Goal: Find specific fact: Find specific fact

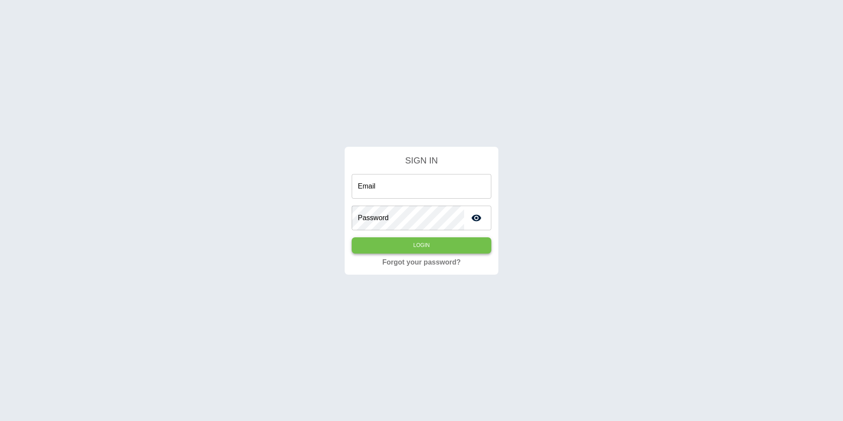
type input "**********"
click at [400, 243] on button "Login" at bounding box center [422, 245] width 140 height 16
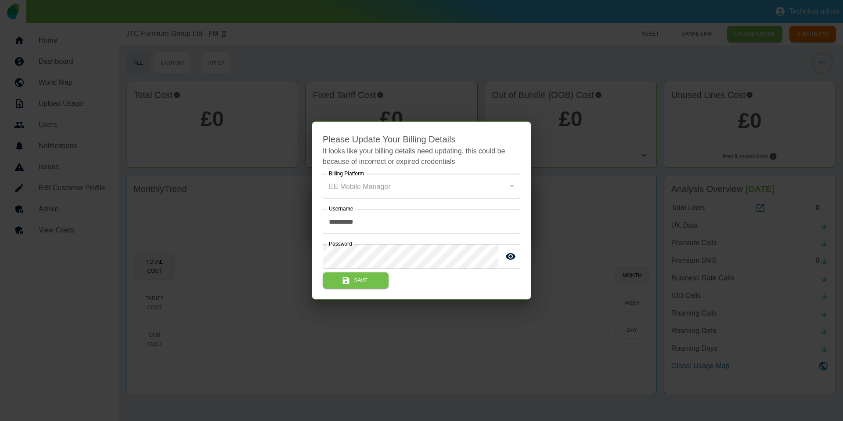
click at [203, 181] on div at bounding box center [421, 210] width 843 height 421
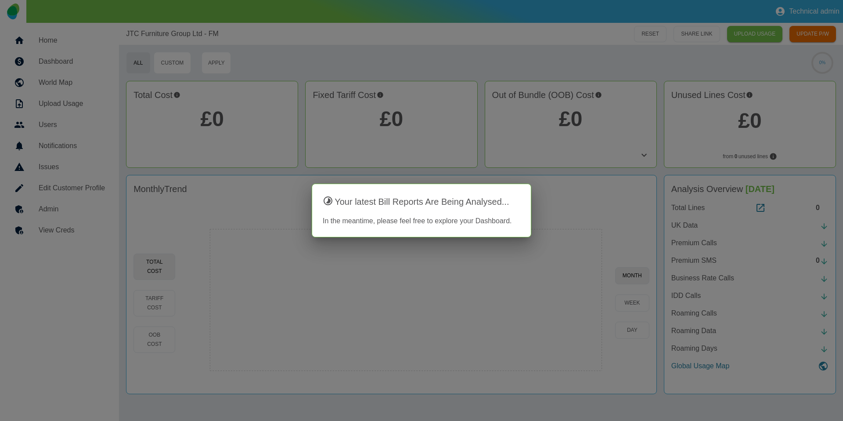
click at [70, 213] on div at bounding box center [421, 210] width 843 height 421
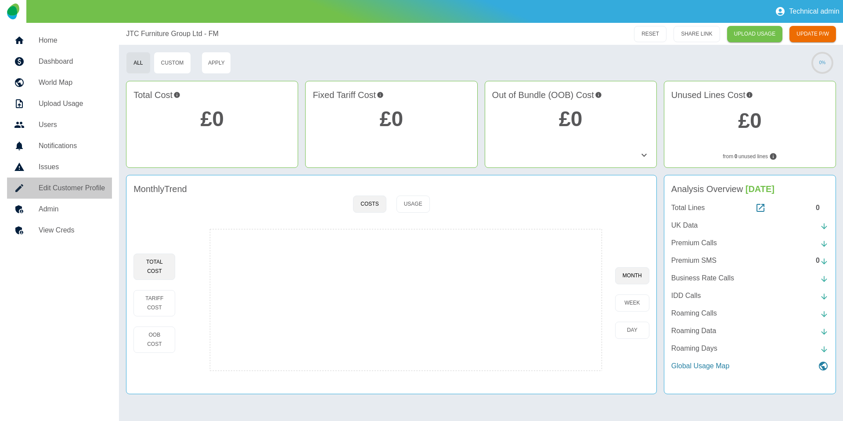
click at [77, 192] on h5 "Edit Customer Profile" at bounding box center [72, 188] width 66 height 11
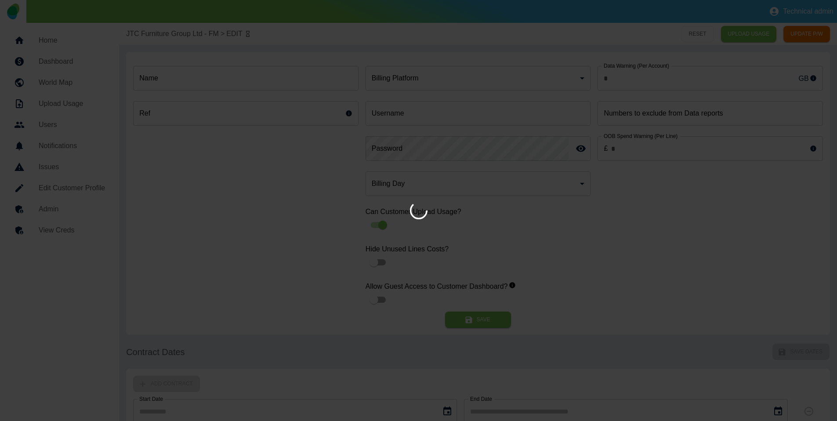
type input "*"
type input "**********"
type input "*"
type input "*********"
type input "*"
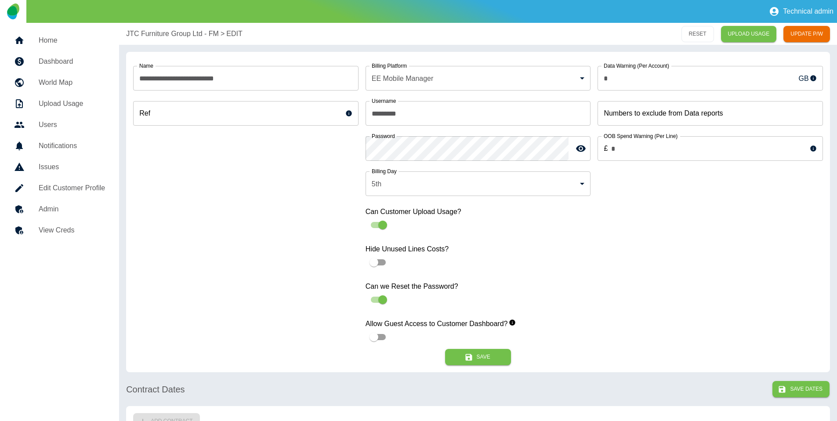
click at [62, 226] on h5 "View Creds" at bounding box center [72, 230] width 66 height 11
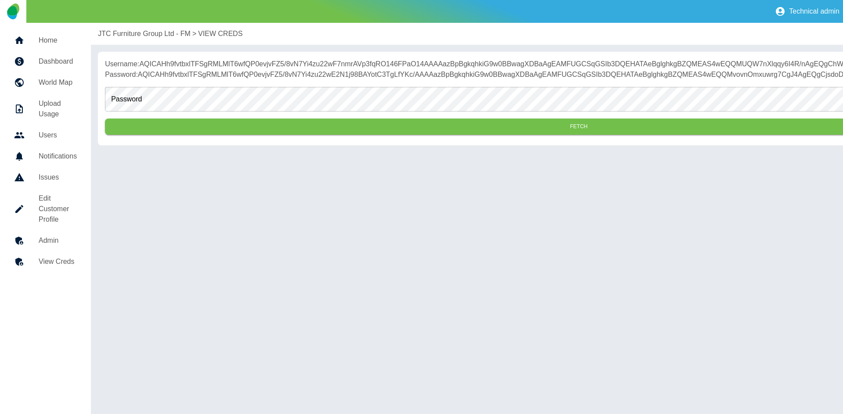
click at [136, 33] on p "JTC Furniture Group Ltd - FM" at bounding box center [144, 34] width 93 height 11
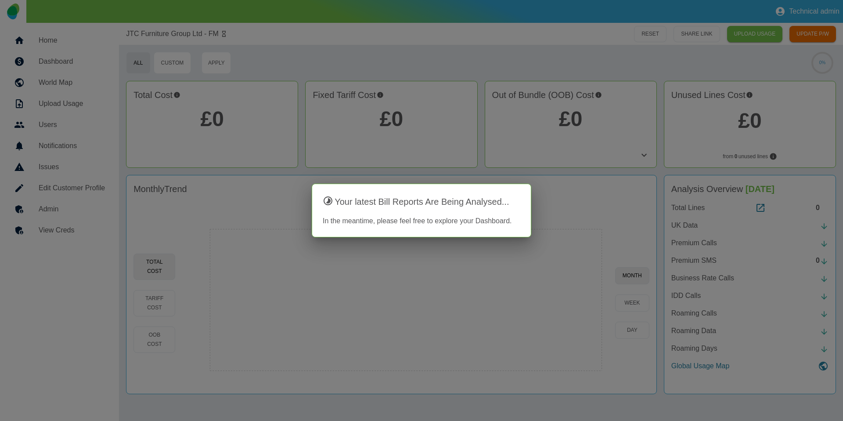
click at [269, 134] on div at bounding box center [421, 210] width 843 height 421
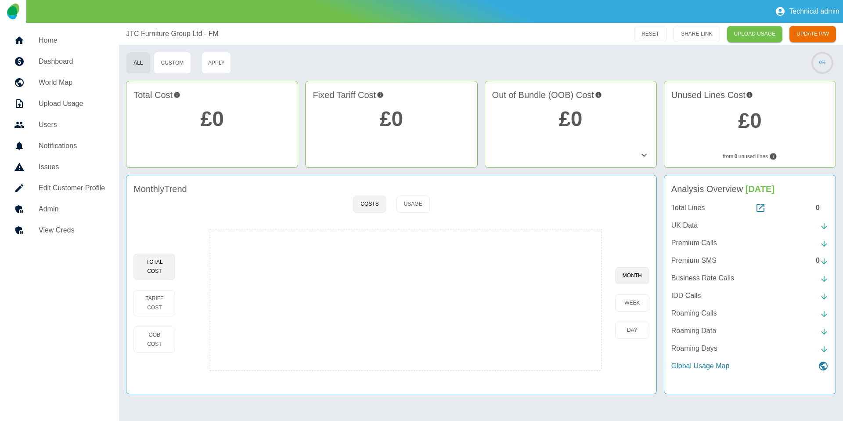
click at [85, 230] on h5 "View Creds" at bounding box center [72, 230] width 66 height 11
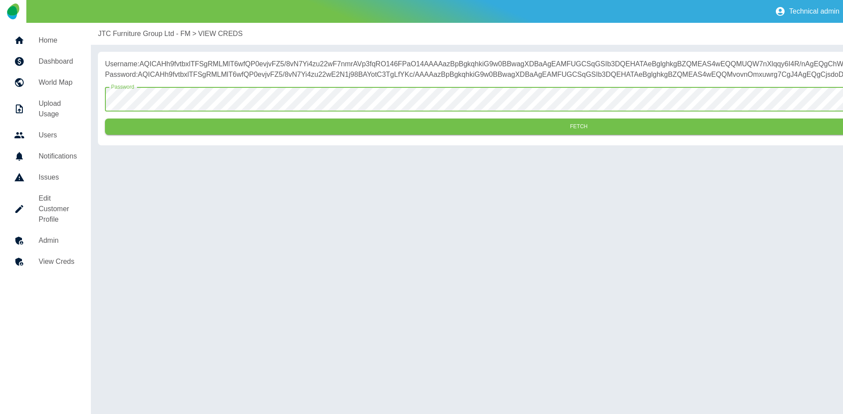
drag, startPoint x: 260, startPoint y: 149, endPoint x: 265, endPoint y: 74, distance: 75.3
click at [260, 135] on button "Fetch" at bounding box center [579, 127] width 948 height 16
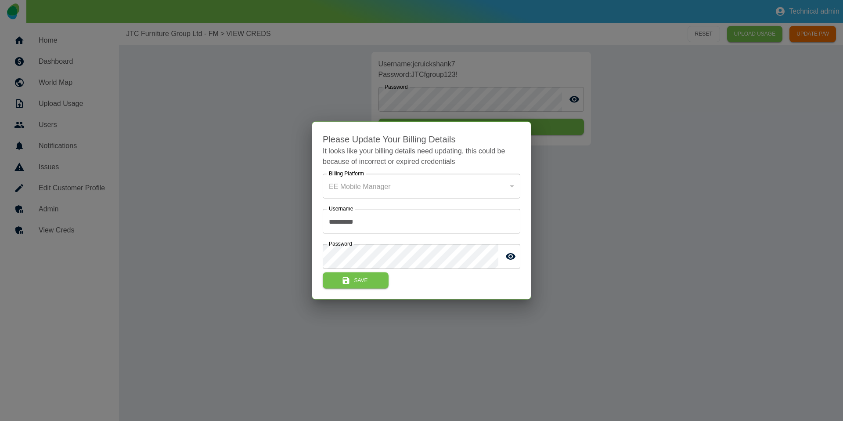
click at [788, 26] on div at bounding box center [421, 210] width 843 height 421
click at [431, 66] on div at bounding box center [421, 210] width 843 height 421
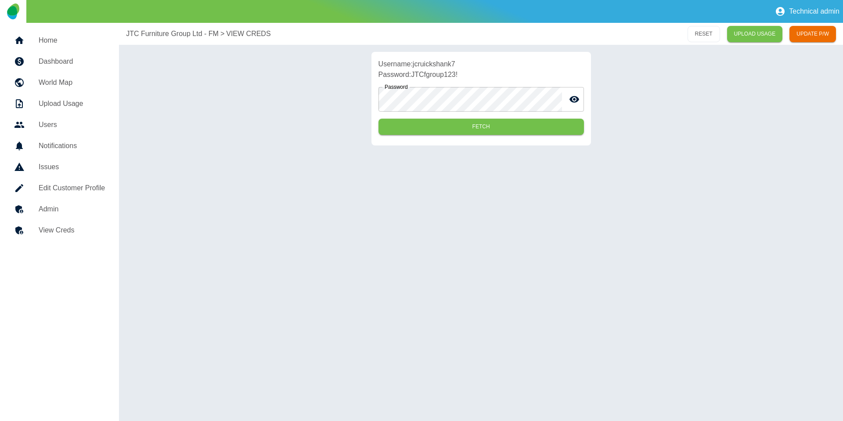
click at [432, 62] on p "Username: jcruickshank7" at bounding box center [482, 64] width 206 height 11
copy p "jcruickshank7"
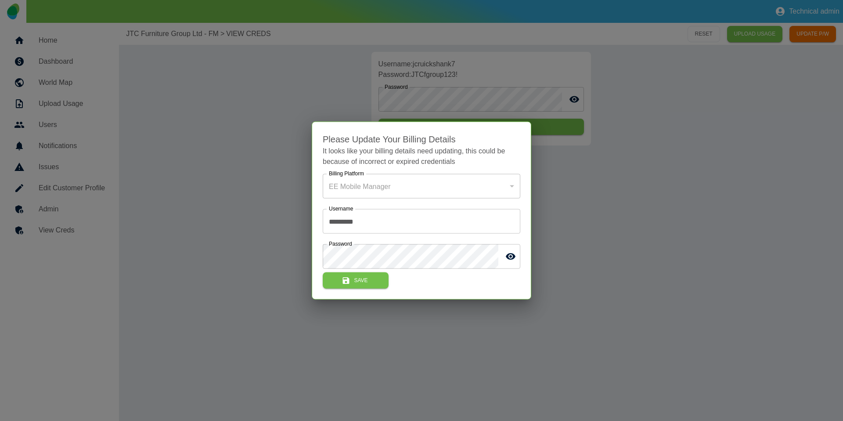
click at [467, 77] on div at bounding box center [421, 210] width 843 height 421
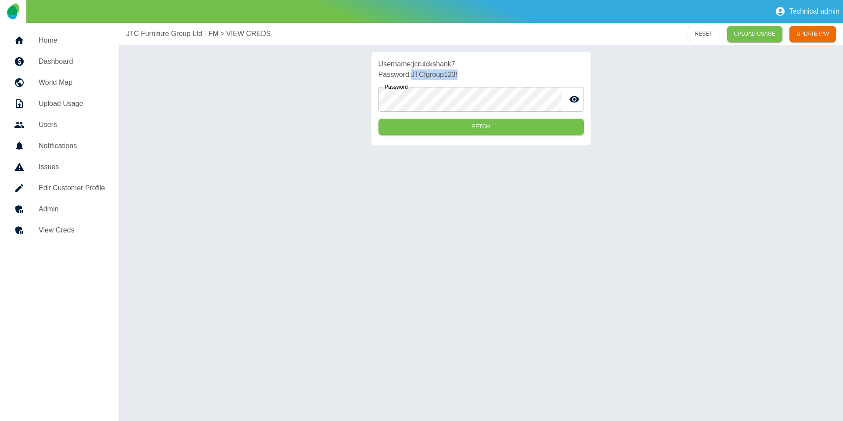
drag, startPoint x: 392, startPoint y: 71, endPoint x: 412, endPoint y: 74, distance: 20.0
click at [412, 74] on p "Password: JTCfgroup123!" at bounding box center [482, 74] width 206 height 11
copy p "JTCfgroup123!"
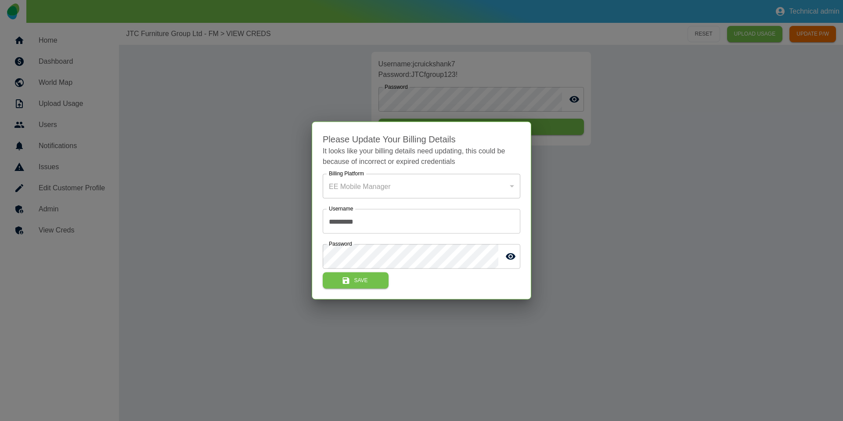
click at [491, 73] on div at bounding box center [421, 210] width 843 height 421
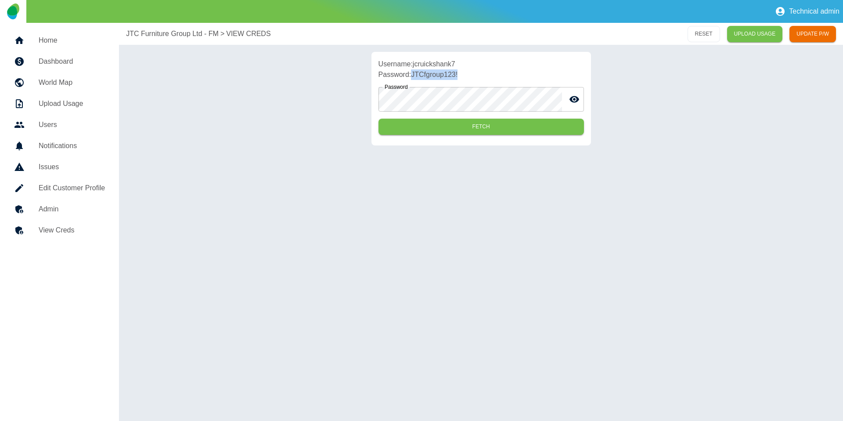
drag, startPoint x: 462, startPoint y: 74, endPoint x: 412, endPoint y: 77, distance: 50.2
click at [412, 77] on p "Password: JTCfgroup123!" at bounding box center [482, 74] width 206 height 11
copy p "JTCfgroup123!"
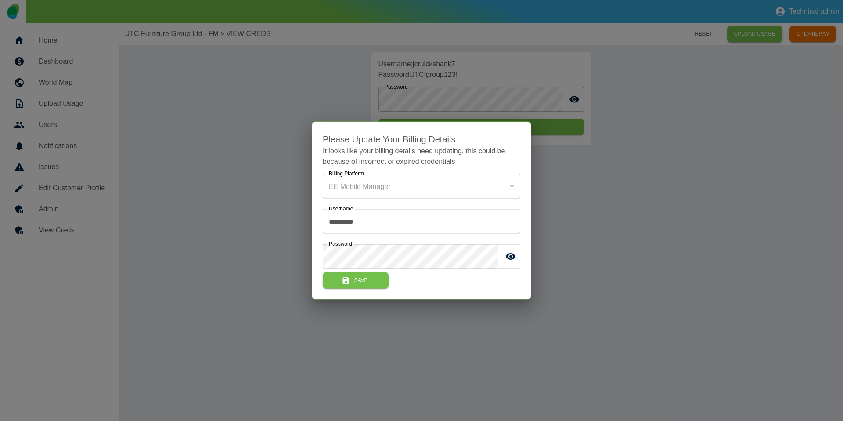
drag, startPoint x: 426, startPoint y: 59, endPoint x: 436, endPoint y: 62, distance: 9.9
click at [426, 59] on div at bounding box center [421, 210] width 843 height 421
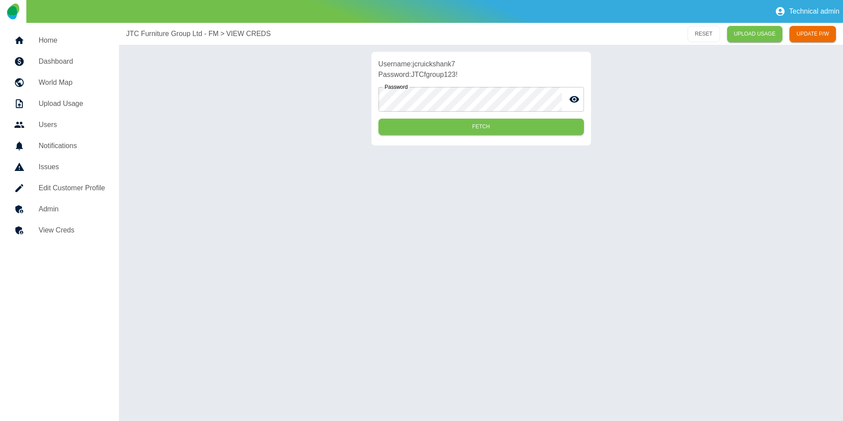
click at [436, 62] on p "Username: jcruickshank7" at bounding box center [482, 64] width 206 height 11
copy p "jcruickshank7"
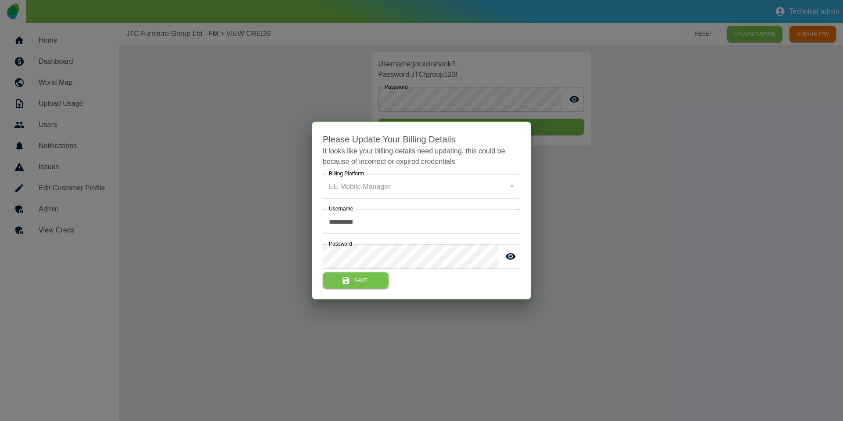
drag, startPoint x: 271, startPoint y: 66, endPoint x: 320, endPoint y: 37, distance: 56.9
click at [271, 66] on div at bounding box center [421, 210] width 843 height 421
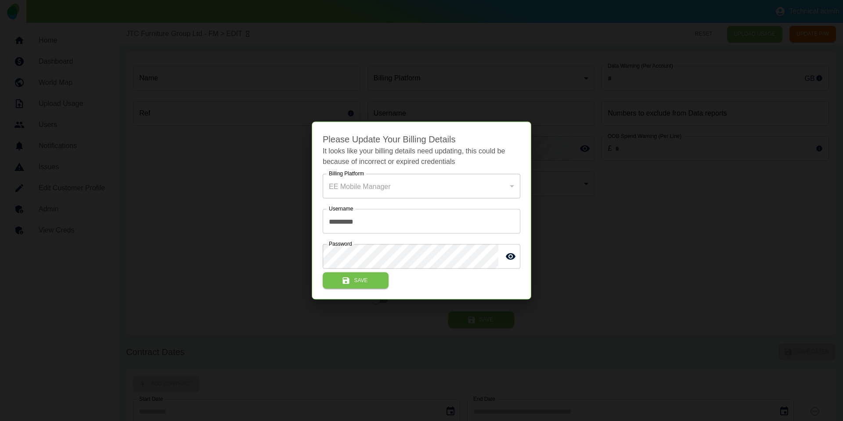
type input "**********"
type input "*"
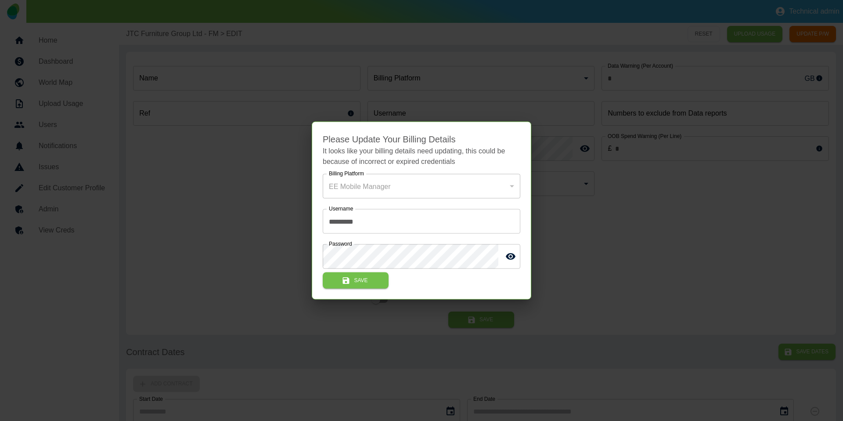
type input "**********"
type input "*"
type input "*********"
type input "*"
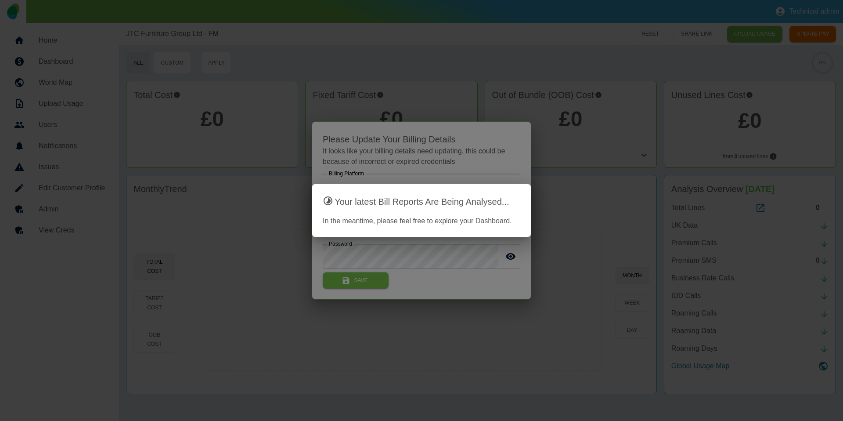
click at [126, 59] on div at bounding box center [421, 210] width 843 height 421
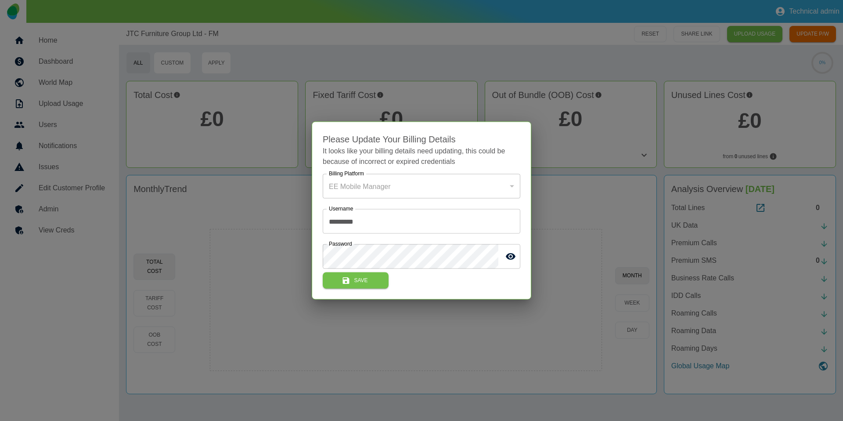
click at [69, 47] on div at bounding box center [421, 210] width 843 height 421
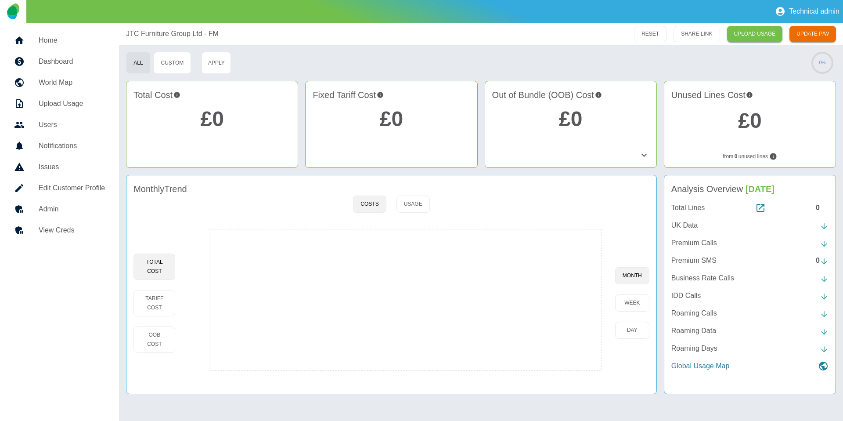
click at [70, 42] on h5 "Home" at bounding box center [72, 40] width 66 height 11
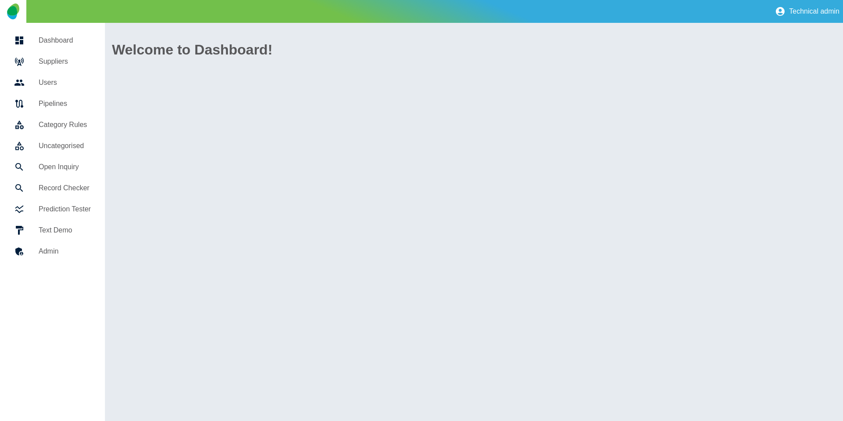
click at [71, 66] on h5 "Suppliers" at bounding box center [65, 61] width 52 height 11
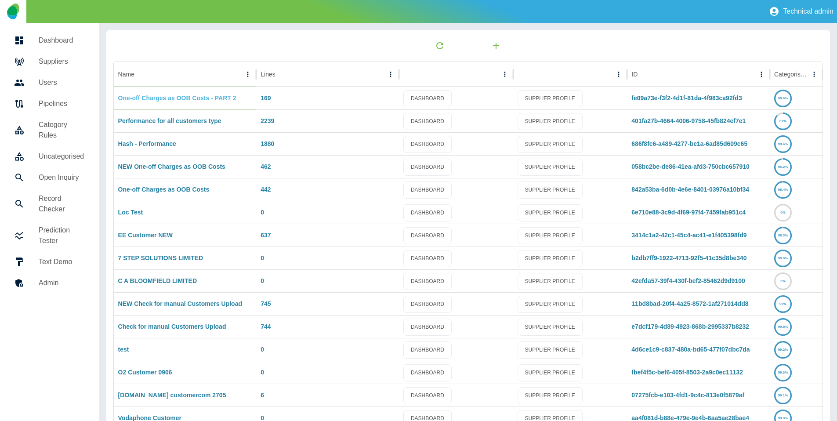
click at [181, 101] on link "One-off Charges as OOB Costs - PART 2" at bounding box center [177, 97] width 118 height 7
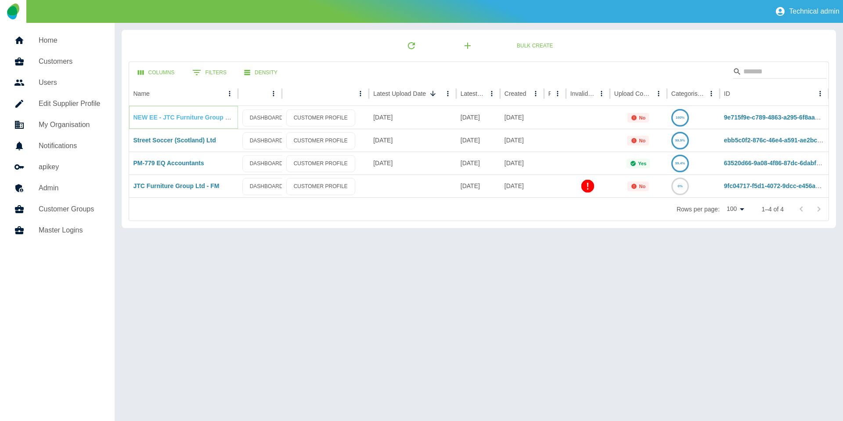
click at [190, 121] on link "NEW EE - JTC Furniture Group Ltd - FM" at bounding box center [192, 117] width 116 height 7
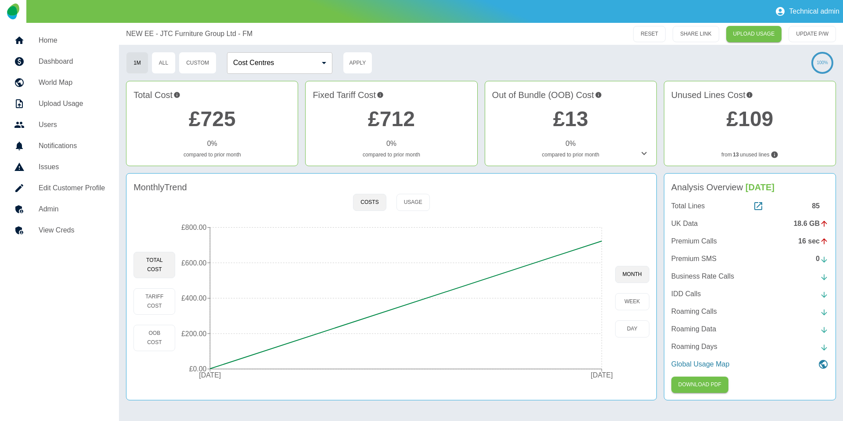
click at [67, 227] on h5 "View Creds" at bounding box center [72, 230] width 66 height 11
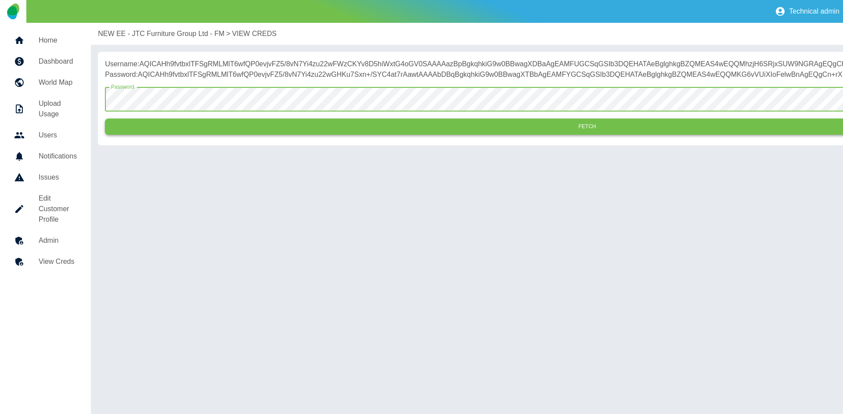
click at [204, 135] on button "Fetch" at bounding box center [587, 127] width 965 height 16
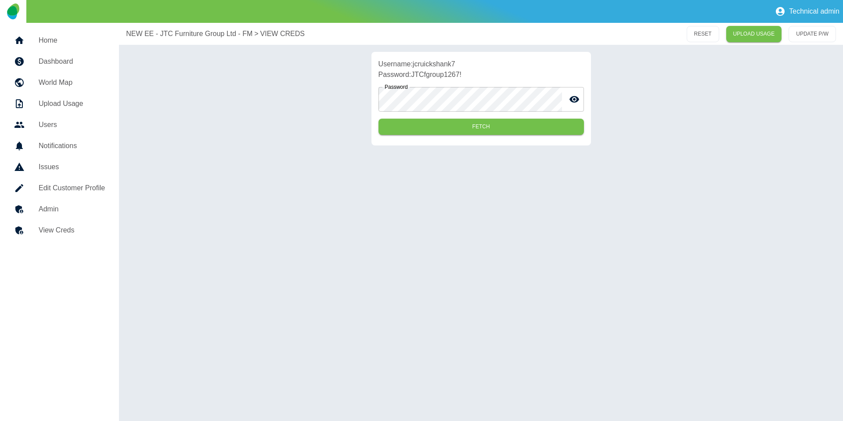
click at [588, 65] on div "Username: jcruickshank7 Password: JTCfgroup1267! Password Password Fetch" at bounding box center [482, 99] width 220 height 94
click at [626, 58] on div "Username: jcruickshank7 Password: JTCfgroup1267! Password Password Fetch" at bounding box center [481, 99] width 710 height 94
drag, startPoint x: 155, startPoint y: 29, endPoint x: 155, endPoint y: 36, distance: 6.6
click at [155, 29] on p "NEW EE - JTC Furniture Group Ltd - FM" at bounding box center [189, 34] width 126 height 11
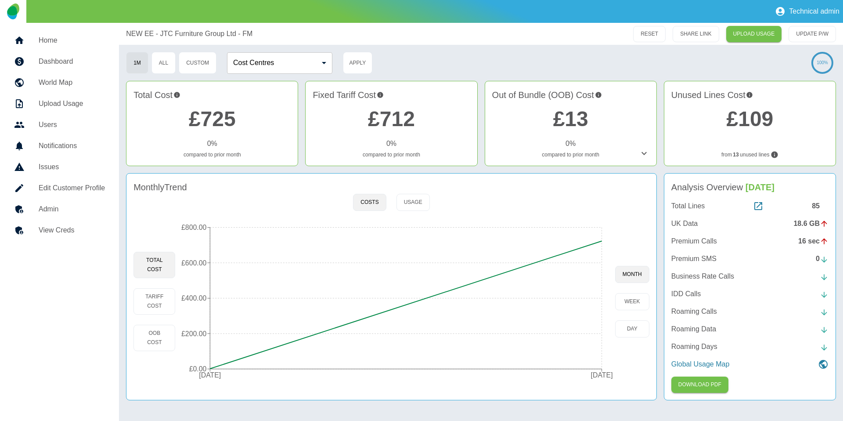
click at [664, 169] on div "Total Cost £725 0 % compared to prior month Fixed Tariff Cost £712 0 % compared…" at bounding box center [481, 125] width 710 height 89
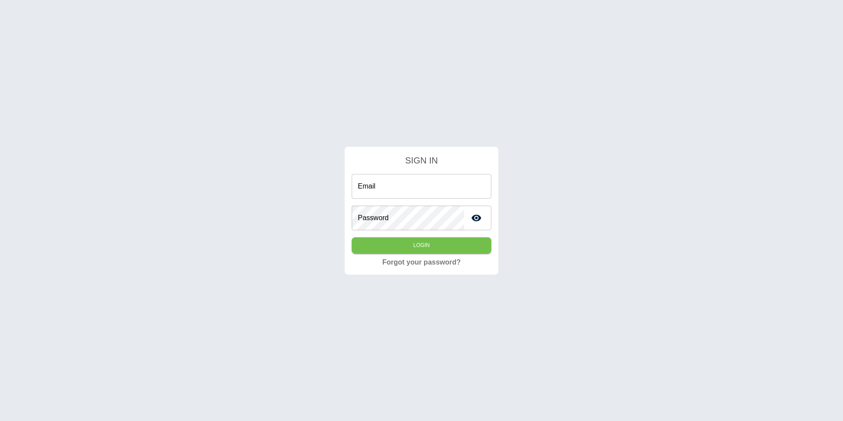
type input "**********"
click at [422, 252] on button "Login" at bounding box center [422, 245] width 140 height 16
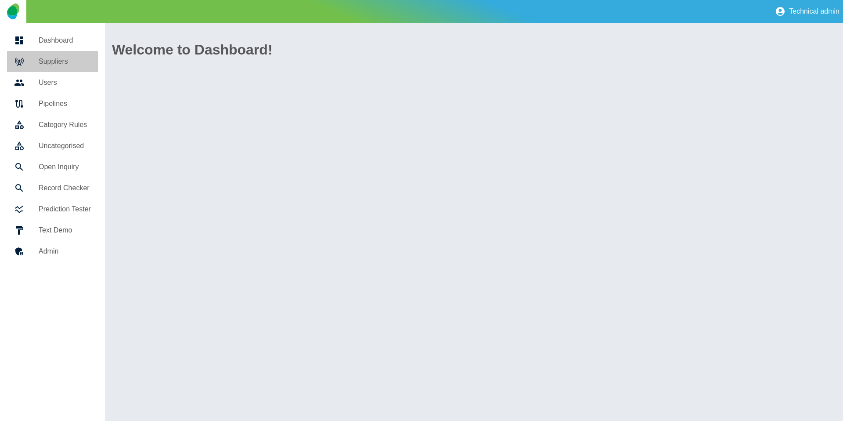
click at [40, 65] on h5 "Suppliers" at bounding box center [65, 61] width 52 height 11
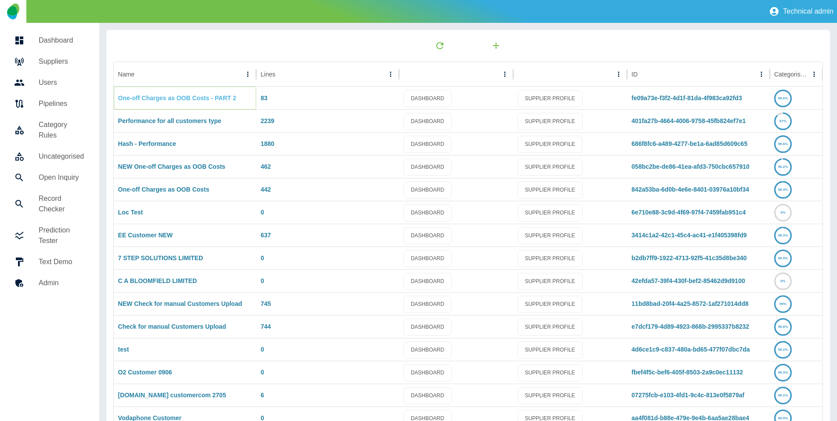
click at [162, 97] on link "One-off Charges as OOB Costs - PART 2" at bounding box center [177, 97] width 118 height 7
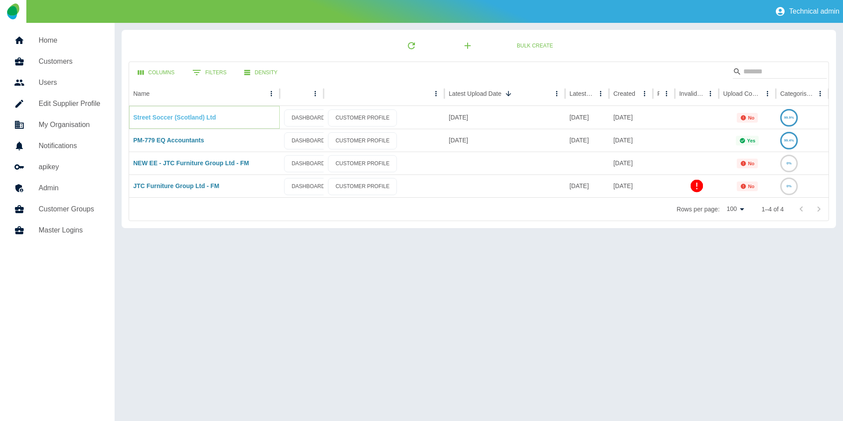
click at [174, 117] on link "Street Soccer (Scotland) Ltd" at bounding box center [175, 117] width 83 height 7
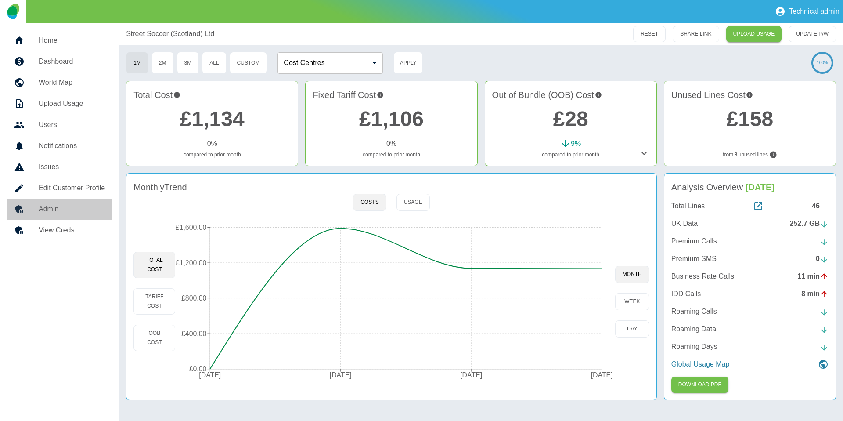
click at [74, 214] on h5 "Admin" at bounding box center [72, 209] width 66 height 11
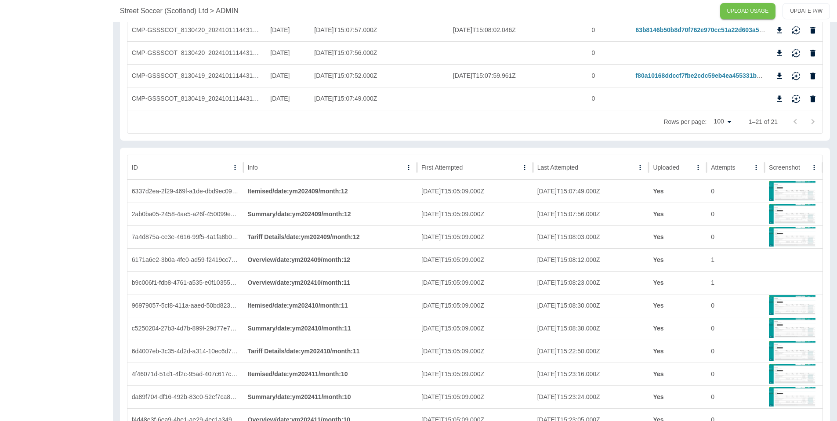
scroll to position [503, 0]
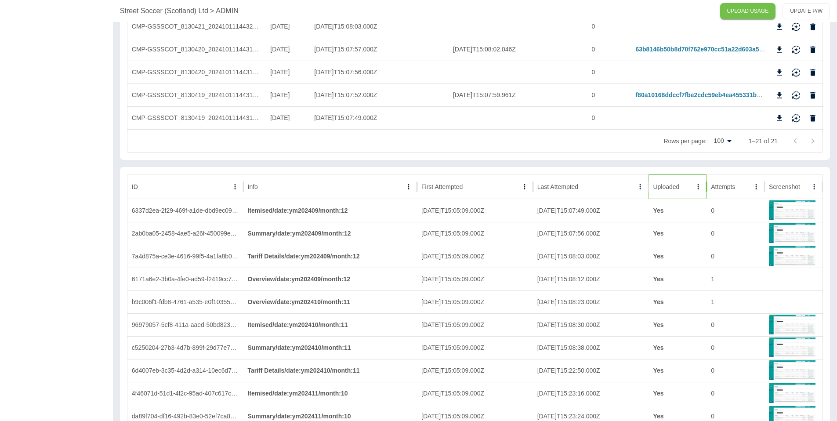
click at [669, 180] on div "Uploaded" at bounding box center [672, 186] width 39 height 24
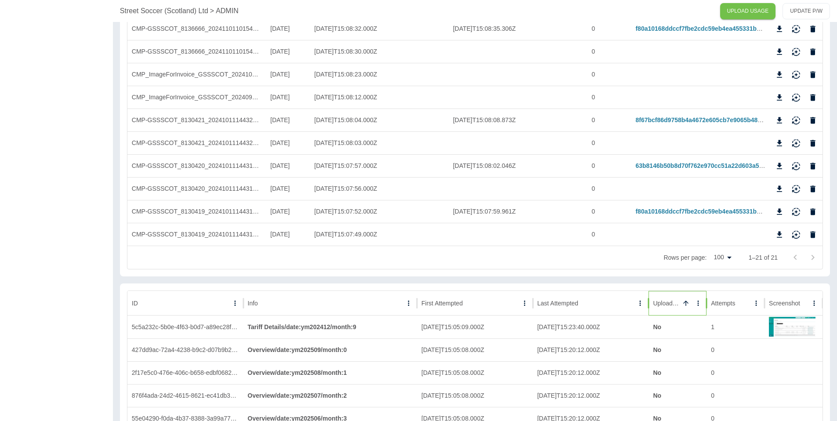
scroll to position [0, 0]
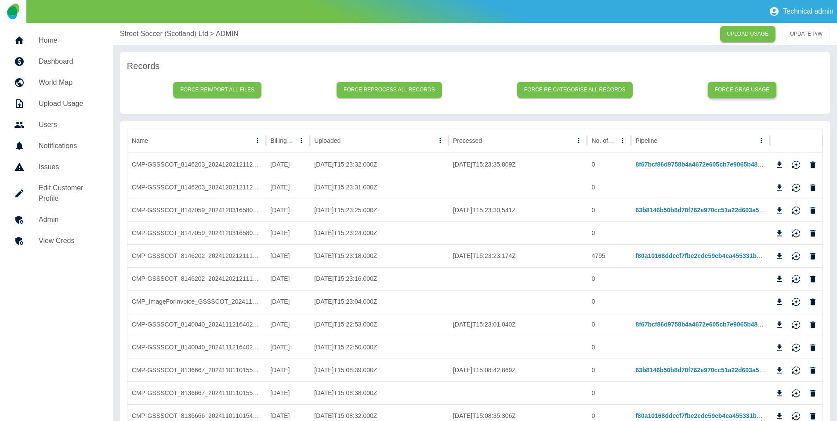
click at [727, 92] on button "Force grab usage" at bounding box center [742, 90] width 69 height 16
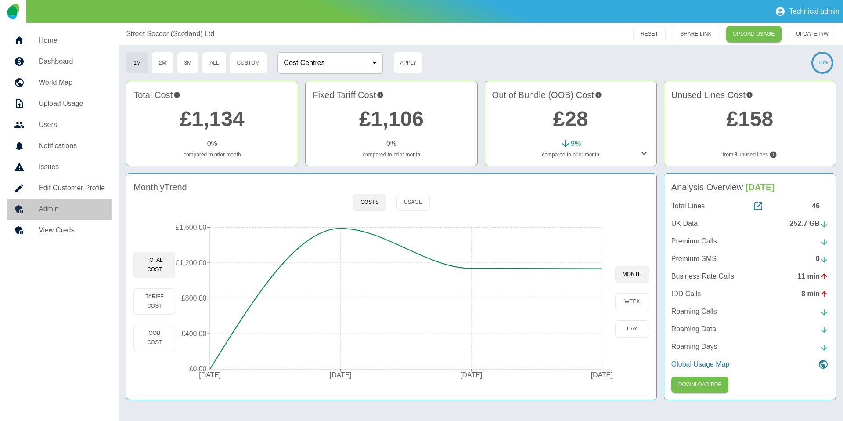
click at [70, 209] on h5 "Admin" at bounding box center [72, 209] width 66 height 11
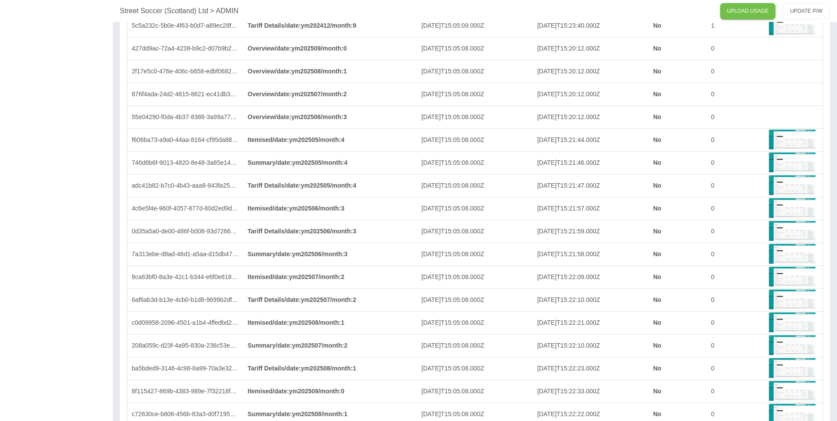
scroll to position [977, 0]
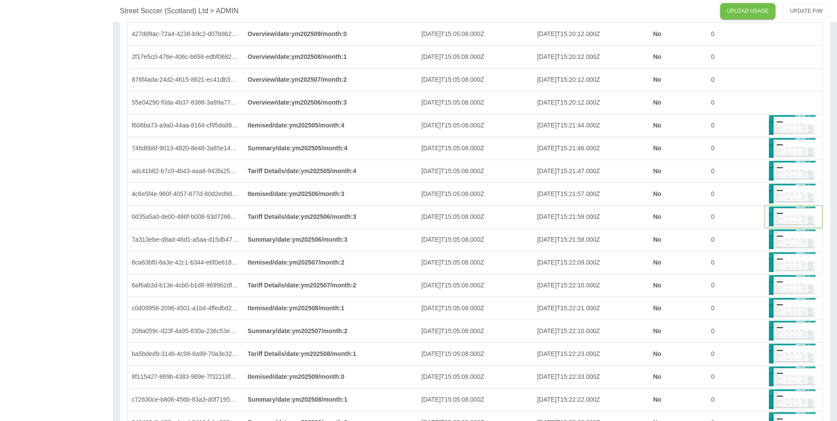
click at [789, 224] on img at bounding box center [792, 216] width 47 height 21
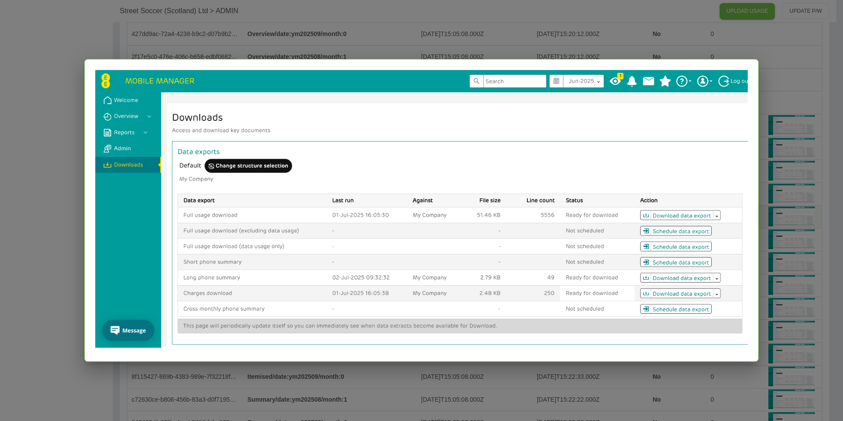
click at [809, 184] on div at bounding box center [421, 210] width 843 height 421
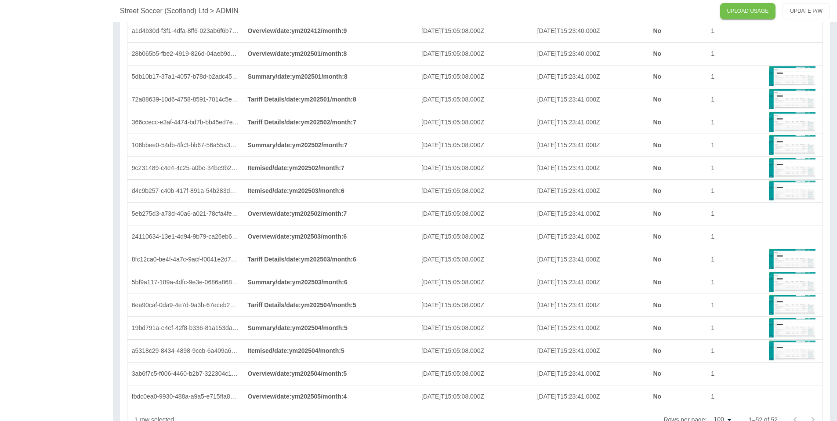
scroll to position [1507, 0]
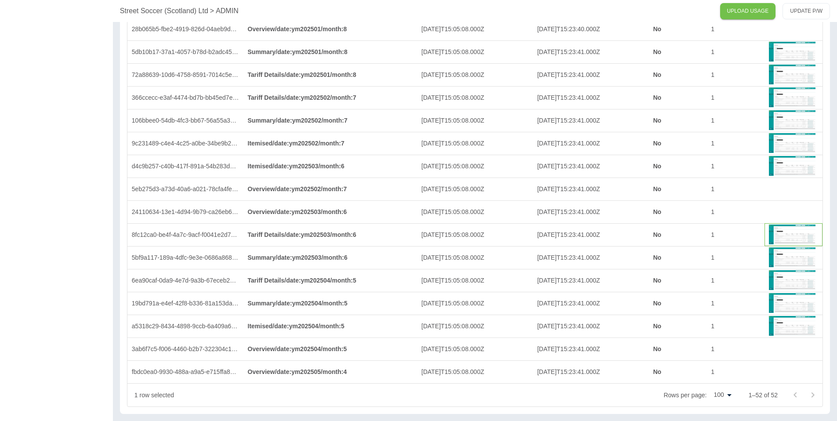
click at [794, 244] on img at bounding box center [792, 234] width 47 height 21
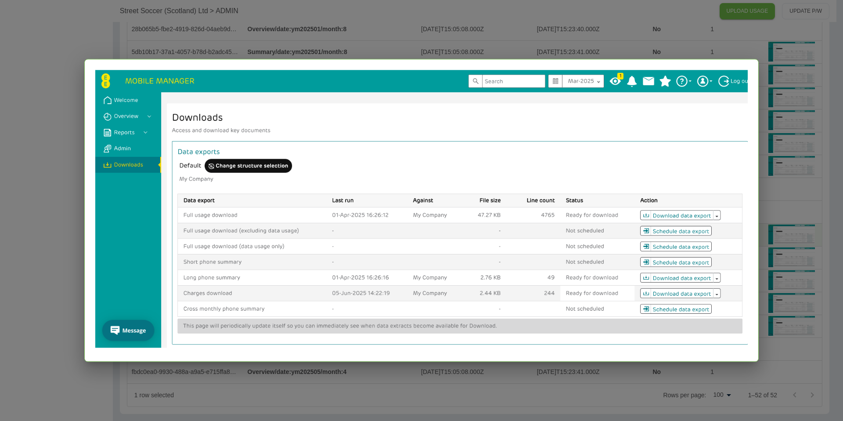
click at [787, 232] on div at bounding box center [421, 210] width 843 height 421
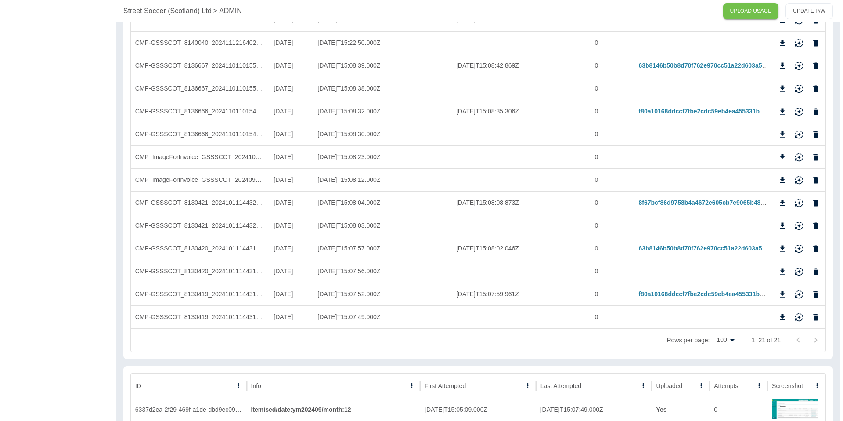
scroll to position [0, 0]
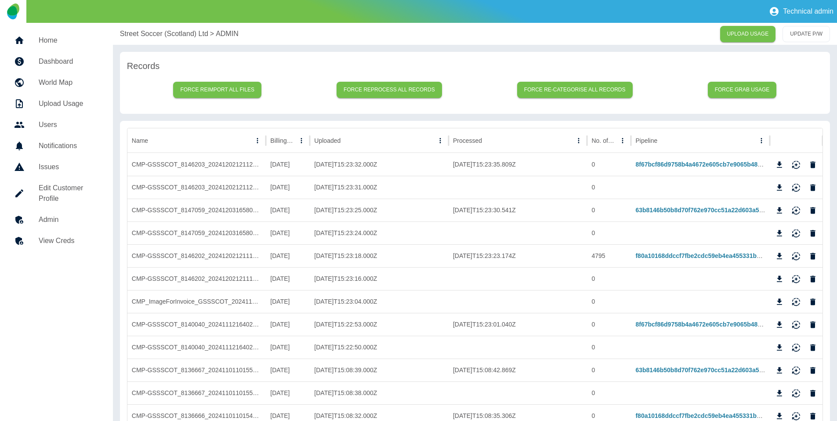
click at [147, 42] on div "Street Soccer (Scotland) Ltd > ADMIN UPLOAD USAGE UPDATE P/W" at bounding box center [475, 34] width 724 height 22
click at [150, 39] on div "Street Soccer (Scotland) Ltd > ADMIN UPLOAD USAGE UPDATE P/W" at bounding box center [475, 34] width 724 height 22
click at [153, 36] on p "Street Soccer (Scotland) Ltd" at bounding box center [164, 34] width 88 height 11
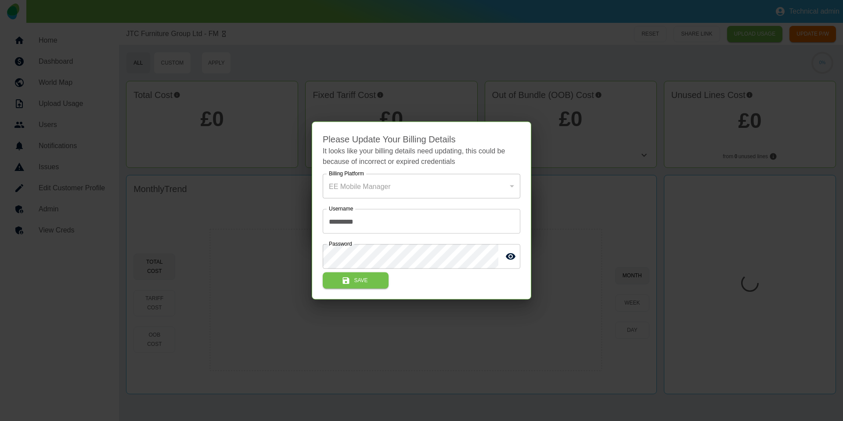
click at [76, 186] on div at bounding box center [421, 210] width 843 height 421
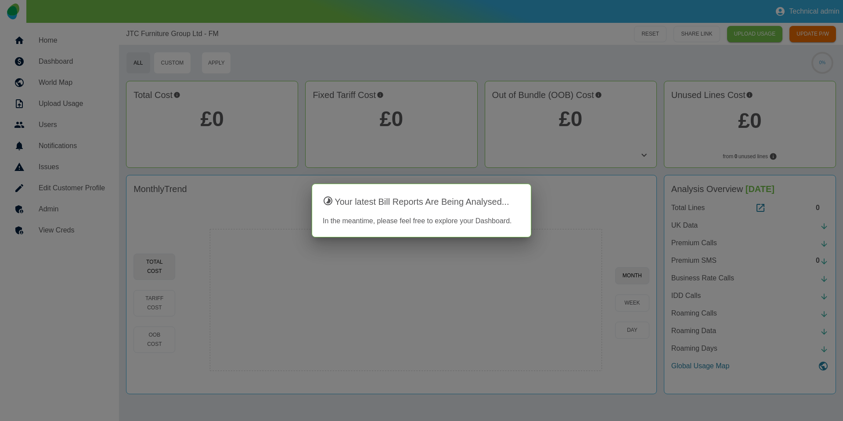
drag, startPoint x: 90, startPoint y: 223, endPoint x: 72, endPoint y: 230, distance: 20.1
click at [90, 223] on div at bounding box center [421, 210] width 843 height 421
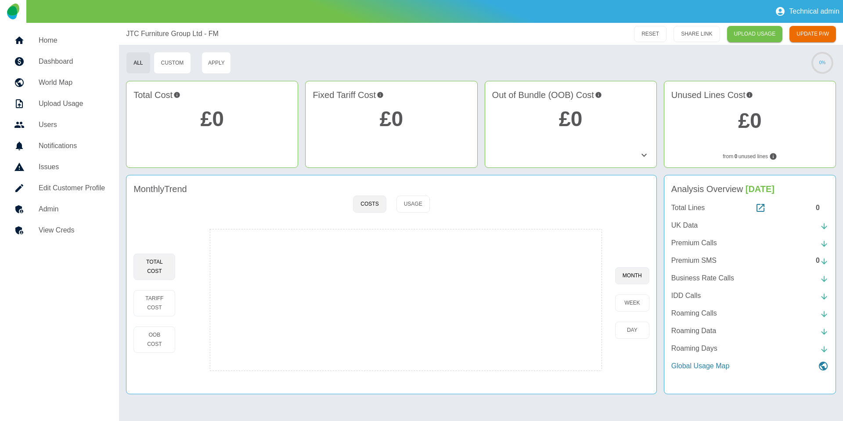
drag, startPoint x: 72, startPoint y: 230, endPoint x: 80, endPoint y: 226, distance: 9.5
click at [71, 230] on h5 "View Creds" at bounding box center [72, 230] width 66 height 11
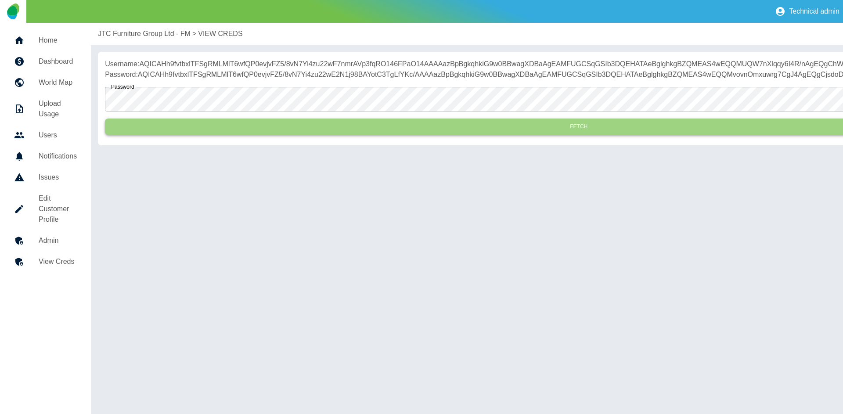
click at [249, 135] on button "Fetch" at bounding box center [579, 127] width 948 height 16
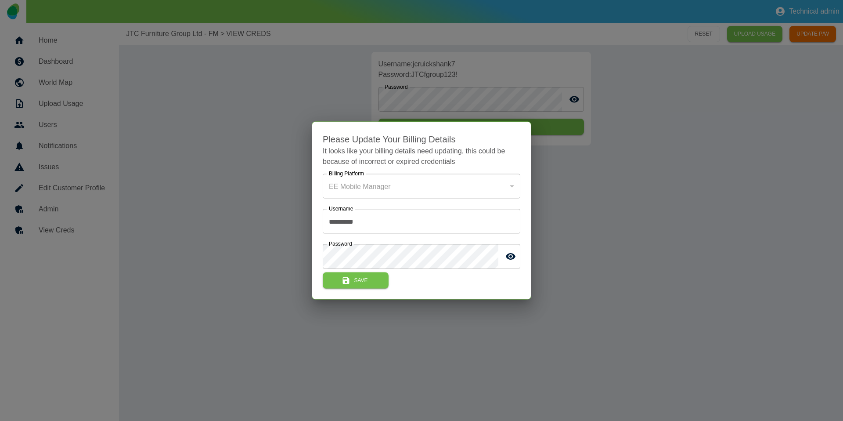
drag, startPoint x: 262, startPoint y: 77, endPoint x: 235, endPoint y: 9, distance: 72.9
click at [261, 76] on div at bounding box center [421, 210] width 843 height 421
